Goal: Task Accomplishment & Management: Use online tool/utility

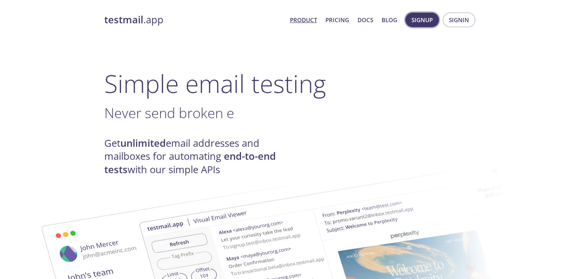
click at [423, 16] on span "Signup" at bounding box center [421, 20] width 21 height 10
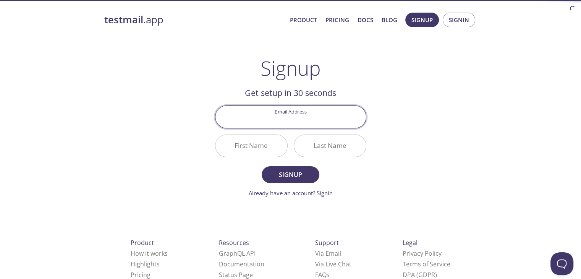
click at [297, 118] on input "Email Address" at bounding box center [290, 117] width 150 height 22
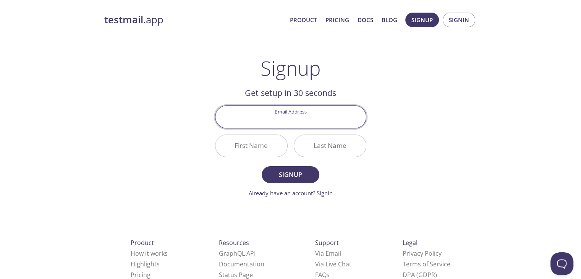
type input "[EMAIL_ADDRESS][DOMAIN_NAME]"
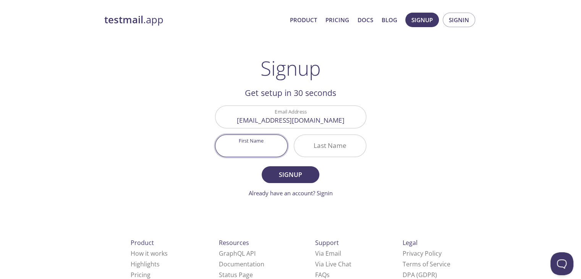
click at [258, 146] on input "First Name" at bounding box center [251, 146] width 72 height 22
type input "[PERSON_NAME]"
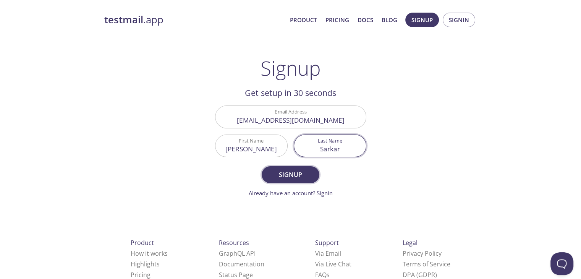
type input "Sarkar"
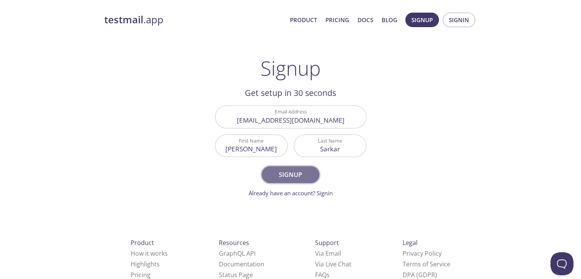
click at [298, 173] on span "Signup" at bounding box center [290, 174] width 40 height 11
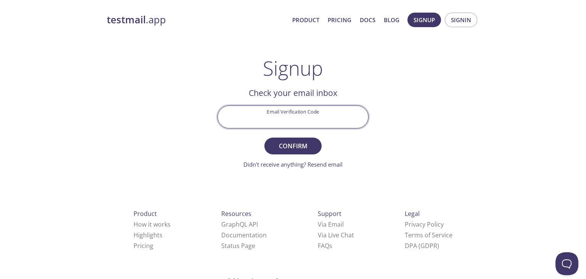
click at [289, 116] on input "Email Verification Code" at bounding box center [293, 117] width 150 height 22
paste input "GA29MGY"
type input "GA29MGY"
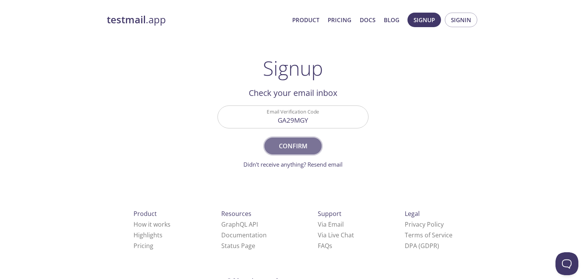
click at [299, 142] on span "Confirm" at bounding box center [293, 146] width 40 height 11
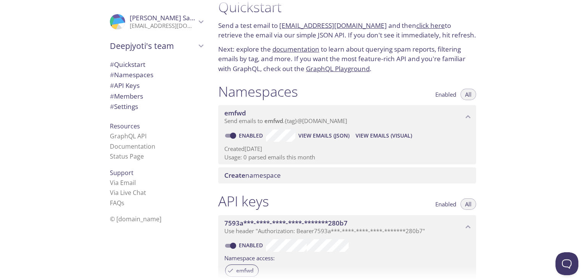
scroll to position [15, 0]
click at [441, 94] on span "Enabled" at bounding box center [446, 94] width 21 height 0
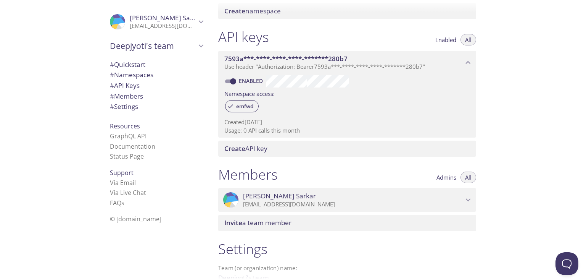
scroll to position [192, 0]
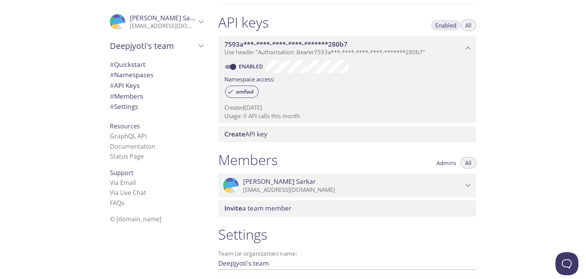
click at [447, 19] on button "Enabled" at bounding box center [446, 24] width 30 height 11
click at [449, 163] on span "Admins" at bounding box center [447, 163] width 20 height 0
click at [467, 163] on span "All" at bounding box center [468, 163] width 6 height 0
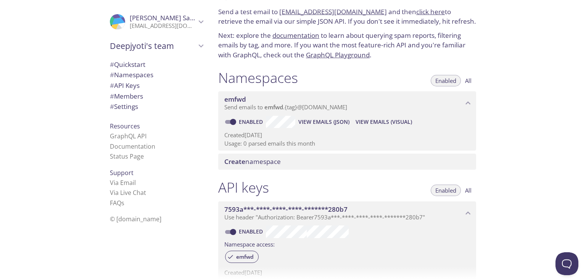
scroll to position [0, 0]
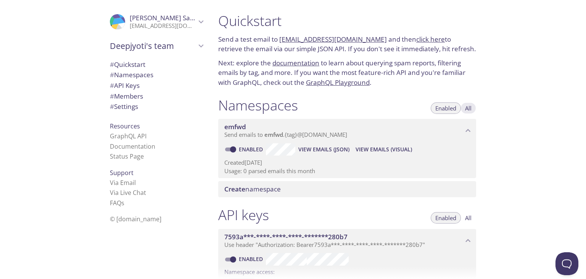
click at [468, 108] on span "All" at bounding box center [468, 108] width 6 height 0
click at [470, 218] on span "All" at bounding box center [468, 218] width 6 height 0
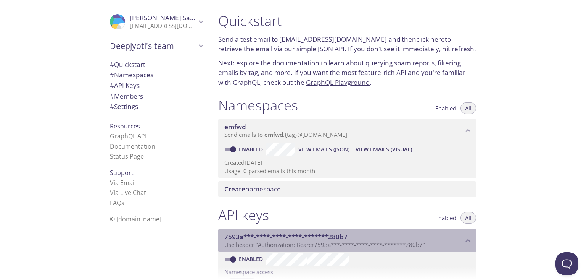
click at [470, 243] on icon "7593a***-****-****-****-*******280b7 API key" at bounding box center [469, 241] width 10 height 10
click at [424, 242] on span "Use header "Authorization: Bearer 7593a***-****-****-****-*******280b7 "" at bounding box center [325, 245] width 201 height 8
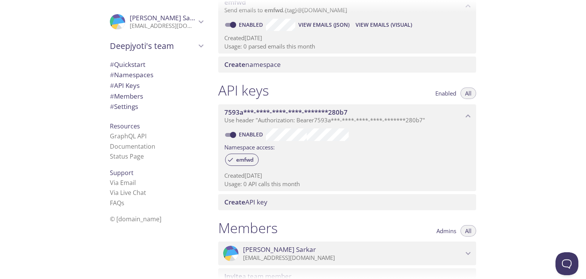
scroll to position [125, 0]
click at [320, 157] on div "emfwd" at bounding box center [348, 160] width 246 height 16
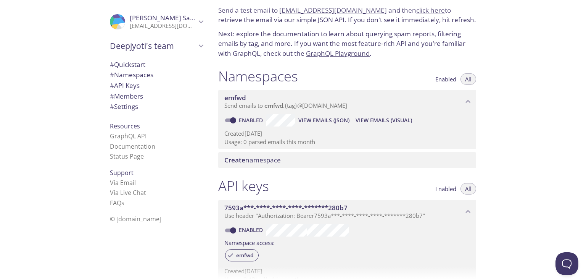
scroll to position [0, 0]
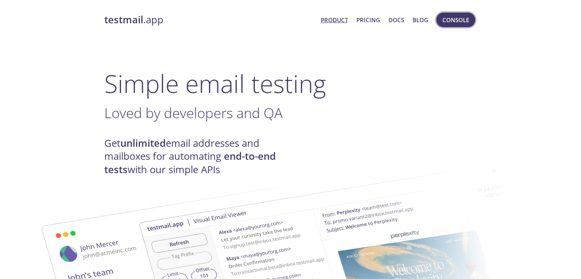
click at [458, 20] on span "Console" at bounding box center [455, 20] width 27 height 10
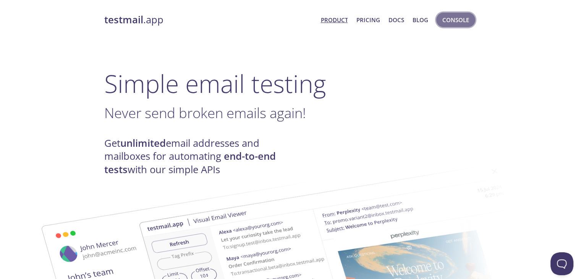
click at [454, 15] on span "Console" at bounding box center [455, 20] width 27 height 10
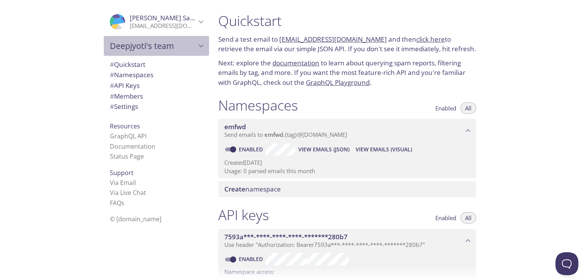
click at [127, 45] on span "Deepjyoti's team" at bounding box center [153, 45] width 86 height 11
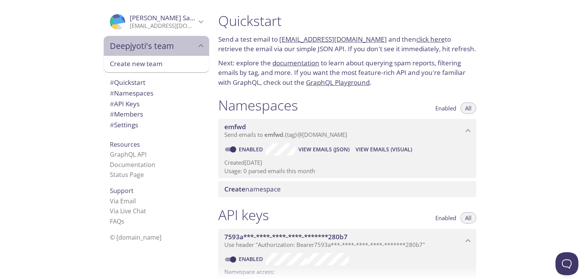
click at [127, 45] on span "Deepjyoti's team" at bounding box center [153, 45] width 86 height 11
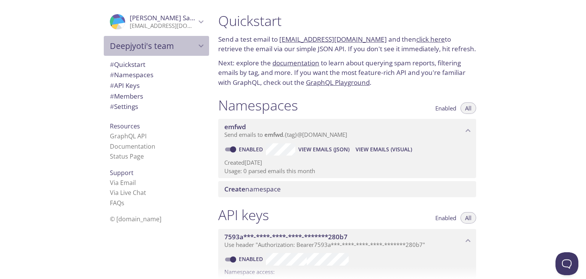
click at [127, 45] on span "Deepjyoti's team" at bounding box center [153, 45] width 86 height 11
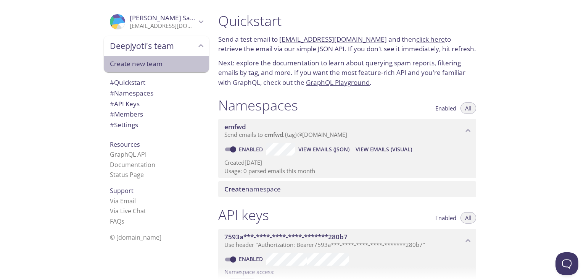
click at [134, 65] on span "Create new team" at bounding box center [156, 64] width 93 height 10
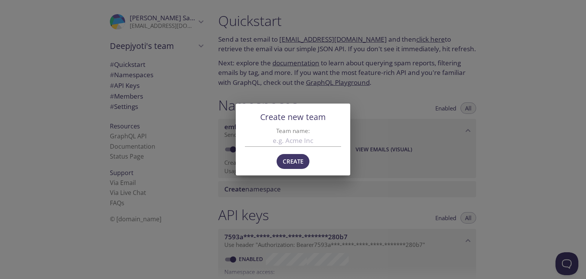
click at [213, 137] on div "Create new team Team name: Create" at bounding box center [293, 139] width 586 height 279
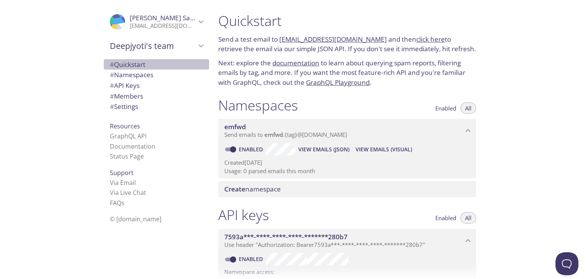
click at [131, 64] on span "# Quickstart" at bounding box center [128, 64] width 36 height 9
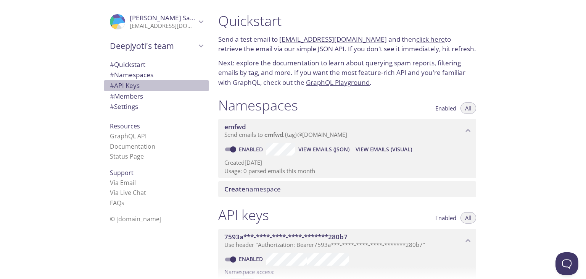
click at [124, 87] on span "# API Keys" at bounding box center [125, 85] width 30 height 9
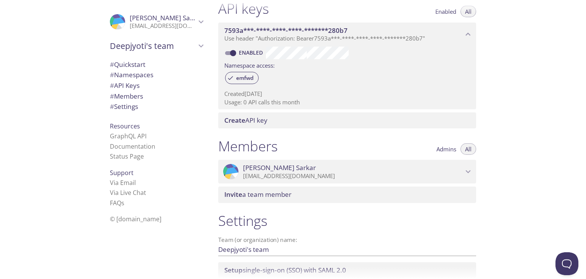
scroll to position [264, 0]
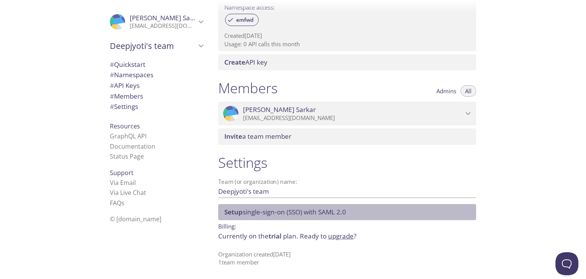
click at [259, 210] on span "Setup single-sign-on (SSO) with [PERSON_NAME] 2.0" at bounding box center [286, 211] width 122 height 9
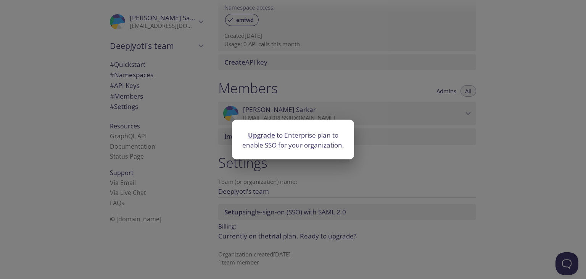
click at [299, 178] on div "Upgrade to Enterprise plan to enable SSO for your organization." at bounding box center [293, 139] width 586 height 279
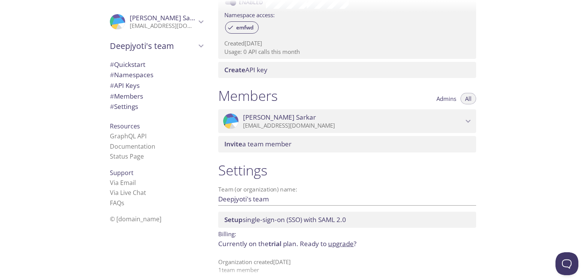
scroll to position [257, 0]
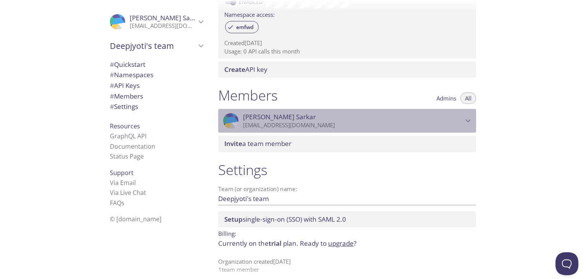
click at [307, 122] on p "[EMAIL_ADDRESS][DOMAIN_NAME]" at bounding box center [353, 125] width 220 height 8
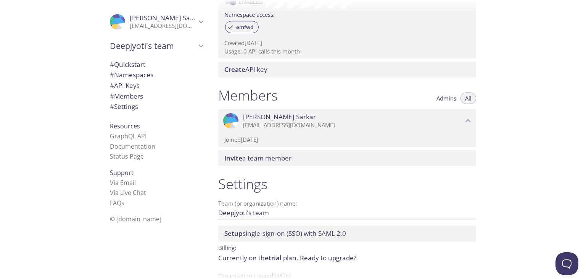
click at [266, 140] on p "Joined [DATE]" at bounding box center [348, 140] width 246 height 8
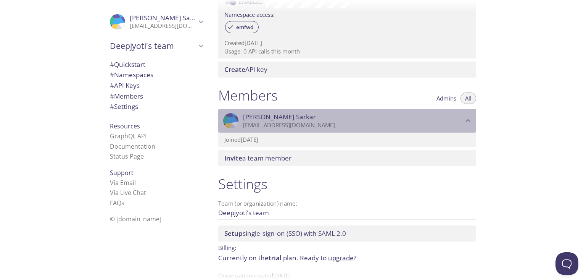
click at [260, 123] on p "[EMAIL_ADDRESS][DOMAIN_NAME]" at bounding box center [353, 125] width 220 height 8
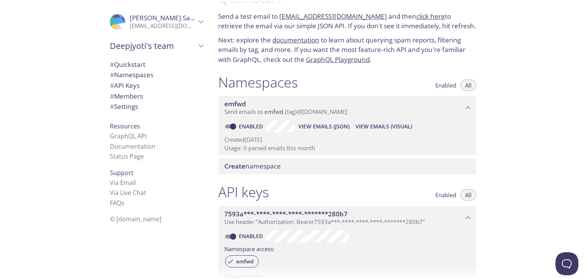
scroll to position [0, 0]
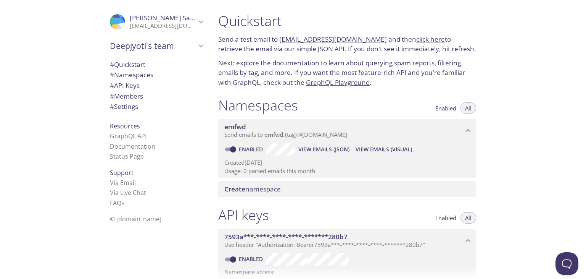
click at [323, 38] on link "[EMAIL_ADDRESS][DOMAIN_NAME]" at bounding box center [333, 39] width 108 height 9
click at [421, 37] on link "click here" at bounding box center [431, 39] width 29 height 9
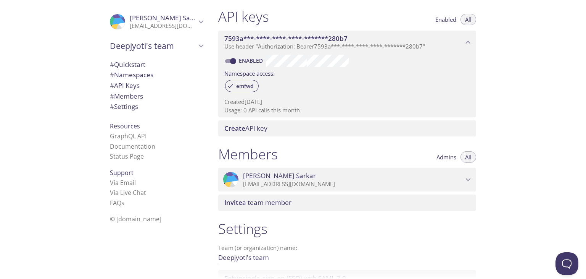
scroll to position [264, 0]
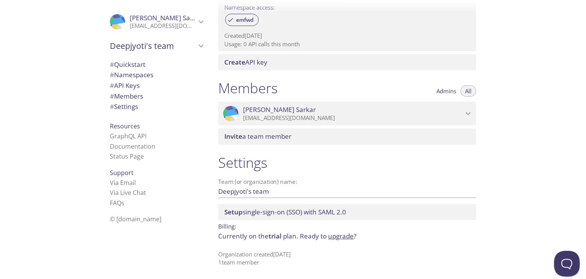
click at [563, 269] on button "Open Beacon popover" at bounding box center [565, 261] width 23 height 23
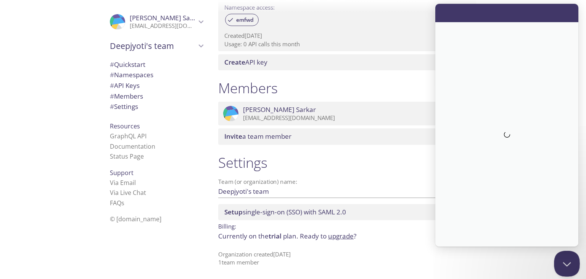
scroll to position [0, 0]
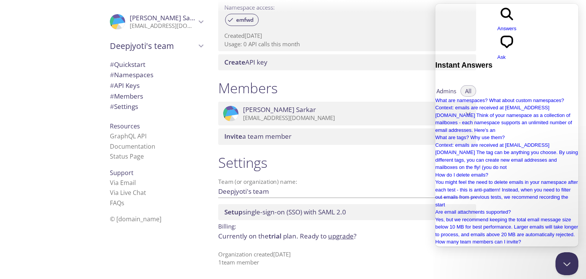
type input "How to use it"
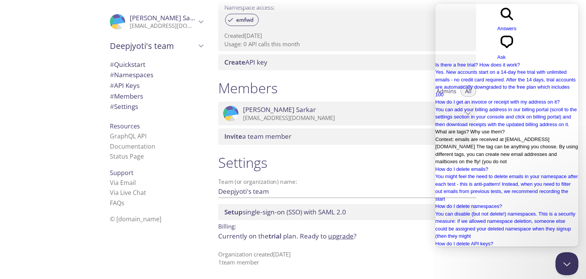
scroll to position [462, 0]
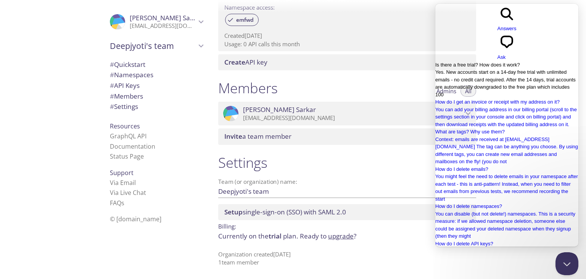
click at [480, 69] on span "Yes. New accounts start on a 14-day free trial with unlimited emails - no credi…" at bounding box center [506, 83] width 141 height 28
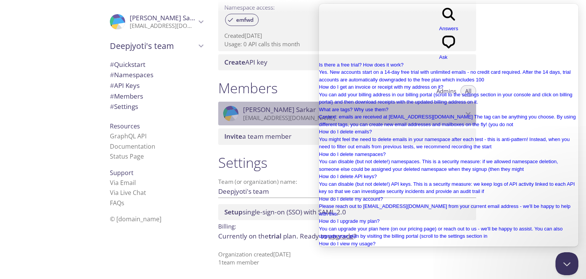
click at [280, 116] on p "[EMAIL_ADDRESS][DOMAIN_NAME]" at bounding box center [353, 118] width 220 height 8
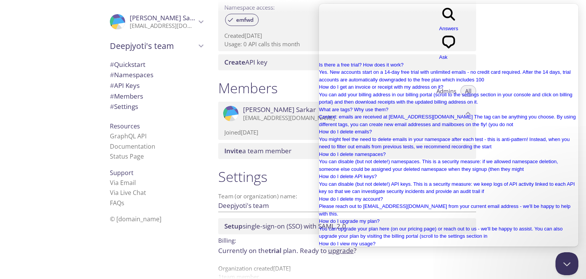
click at [297, 83] on div "Members Admins All" at bounding box center [347, 88] width 258 height 19
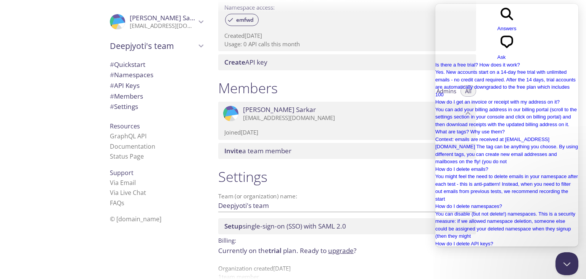
click at [498, 29] on span "Go back" at bounding box center [498, 32] width 0 height 6
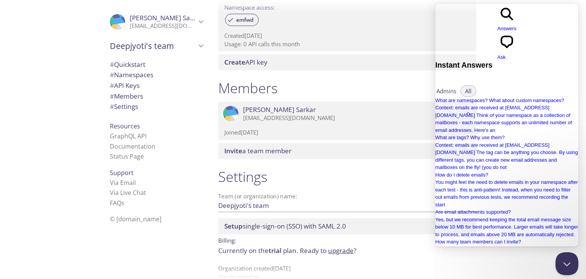
click at [415, 23] on div "emfwd" at bounding box center [348, 20] width 246 height 16
click at [567, 260] on button "Close Beacon popover" at bounding box center [565, 261] width 23 height 23
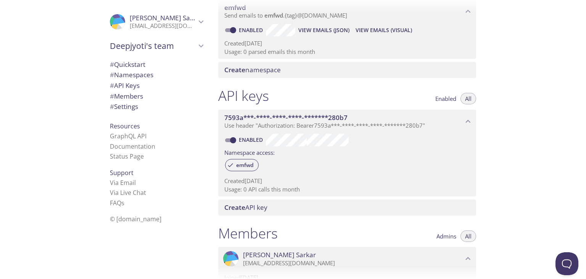
scroll to position [118, 0]
click at [250, 165] on span "emfwd" at bounding box center [245, 165] width 27 height 7
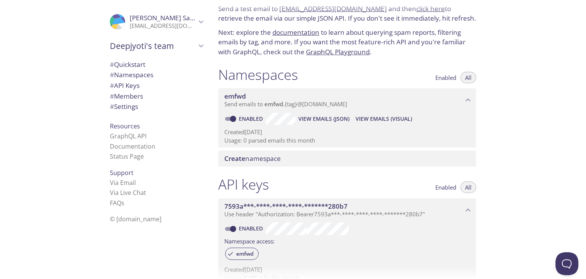
scroll to position [33, 0]
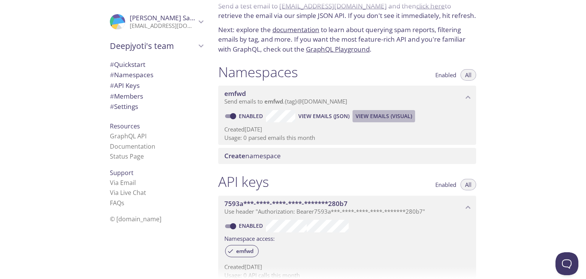
click at [373, 115] on span "View Emails (Visual)" at bounding box center [384, 115] width 57 height 9
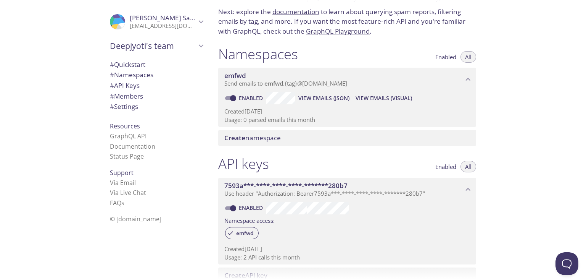
scroll to position [50, 0]
click at [310, 101] on span "View Emails (JSON)" at bounding box center [324, 98] width 51 height 9
